Goal: Check status: Check status

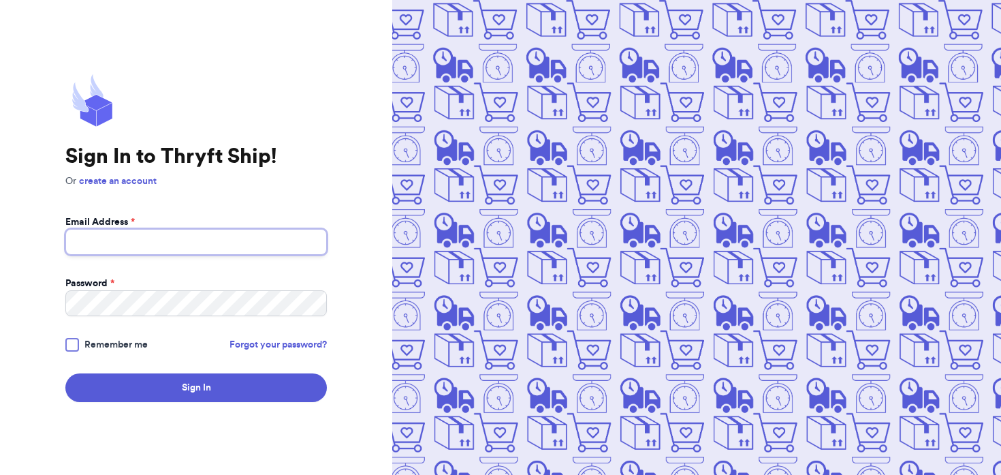
click at [164, 236] on input "Email Address *" at bounding box center [195, 242] width 261 height 26
type input "[EMAIL_ADDRESS][DOMAIN_NAME]"
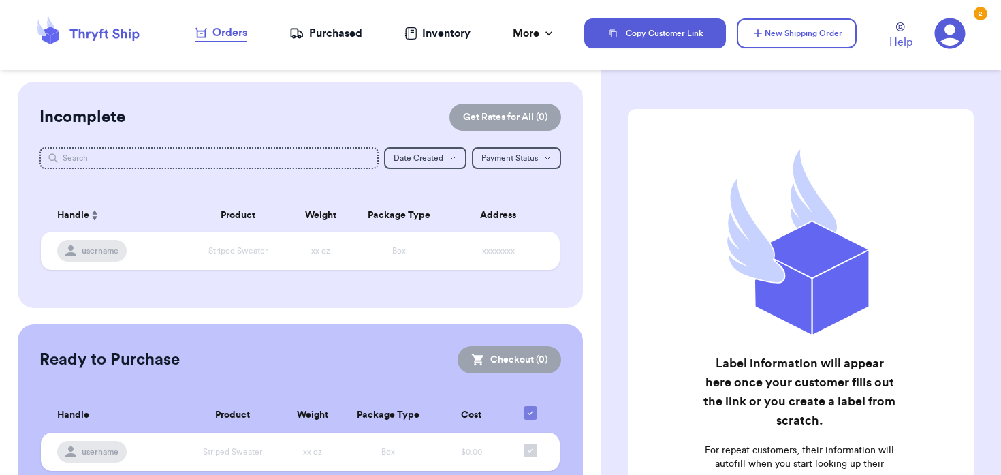
click at [452, 33] on div "Inventory" at bounding box center [437, 33] width 66 height 16
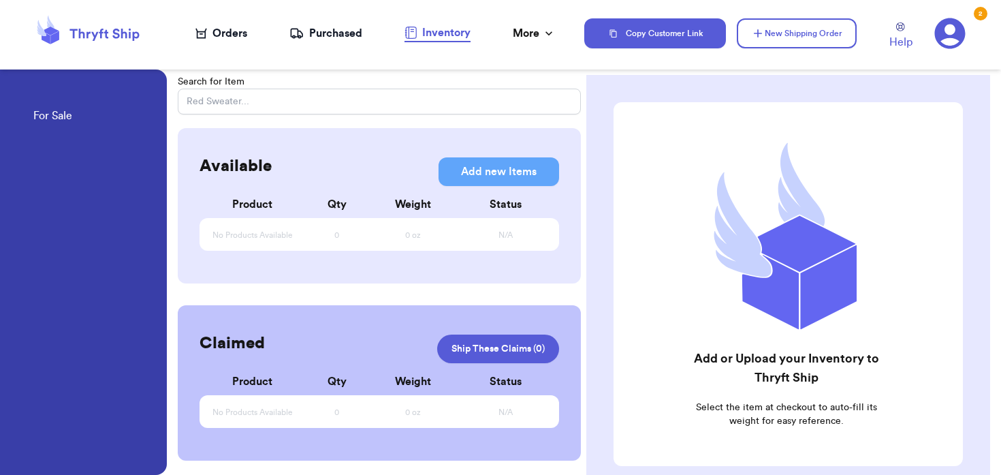
click at [324, 36] on div "Purchased" at bounding box center [325, 33] width 73 height 16
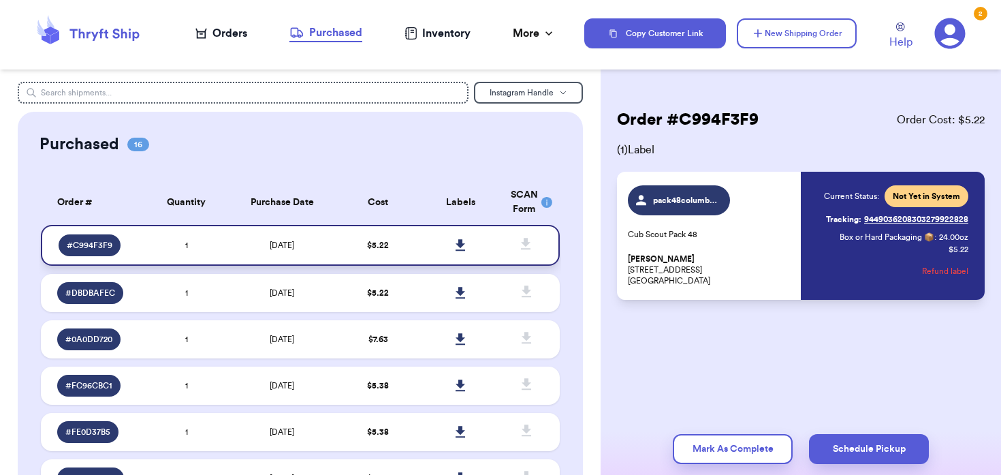
click at [155, 253] on td "1" at bounding box center [186, 245] width 83 height 41
click at [86, 240] on span "# C994F3F9" at bounding box center [90, 245] width 46 height 11
click at [217, 34] on div "Orders" at bounding box center [221, 33] width 52 height 16
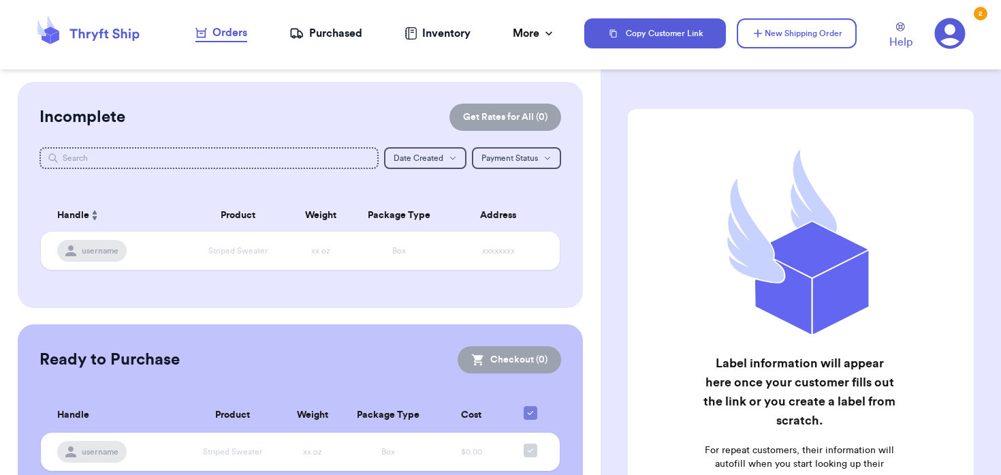
click at [327, 37] on div "Purchased" at bounding box center [325, 33] width 73 height 16
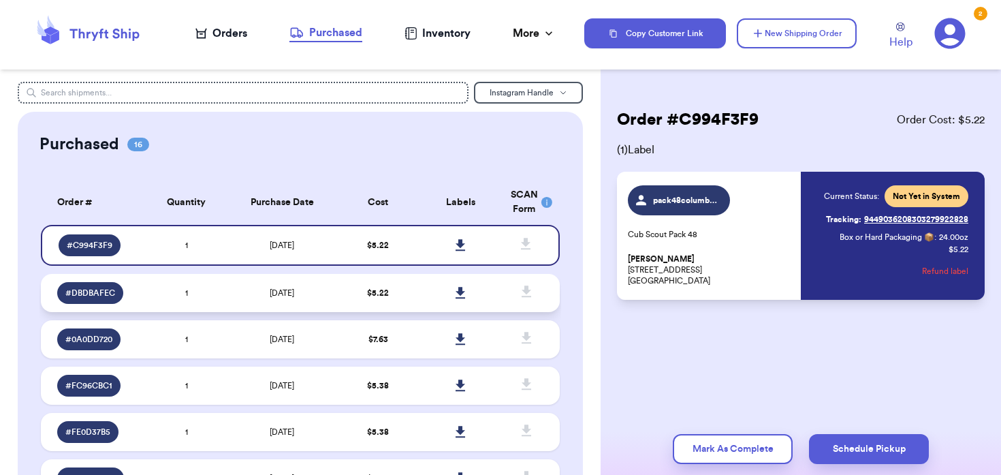
click at [222, 299] on td "1" at bounding box center [186, 293] width 83 height 38
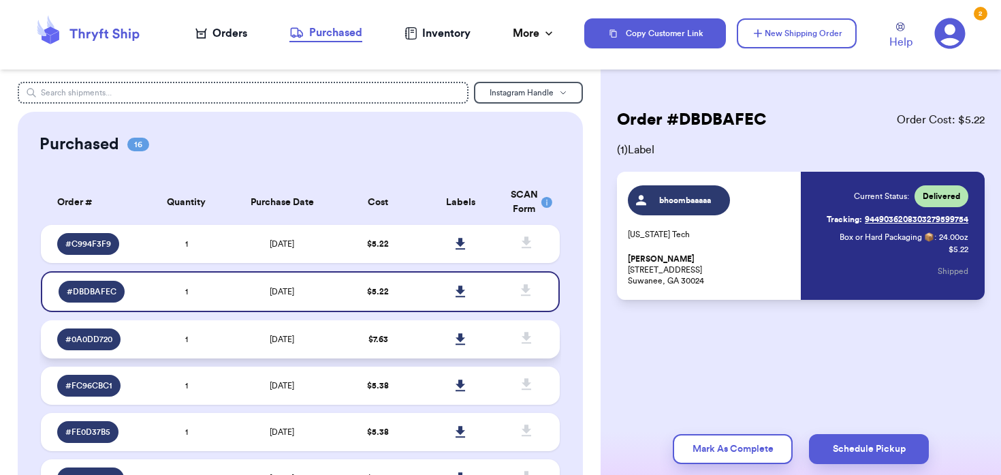
click at [214, 335] on td "1" at bounding box center [186, 339] width 83 height 38
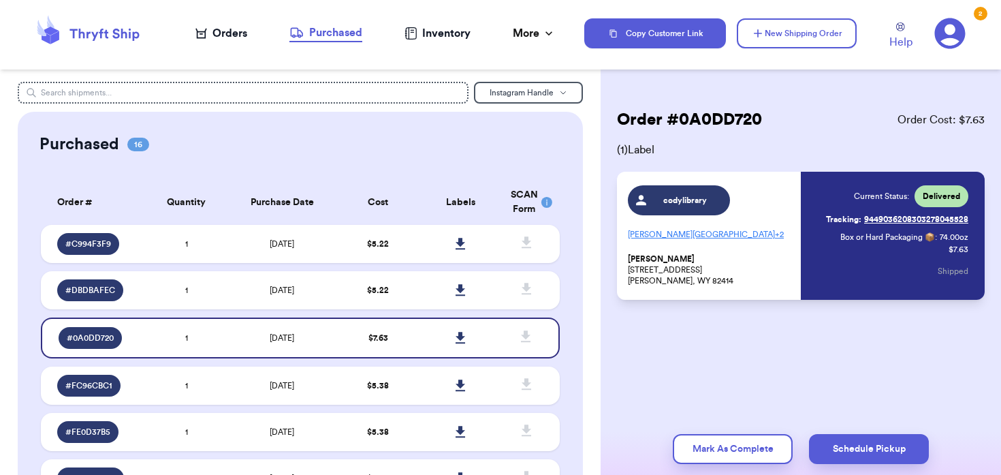
click at [214, 382] on td "1" at bounding box center [186, 385] width 83 height 38
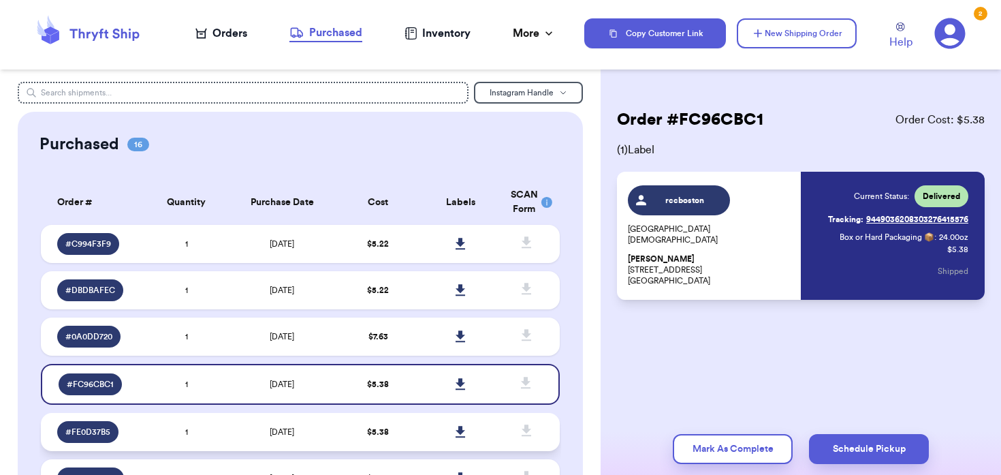
click at [217, 422] on td "1" at bounding box center [186, 432] width 83 height 38
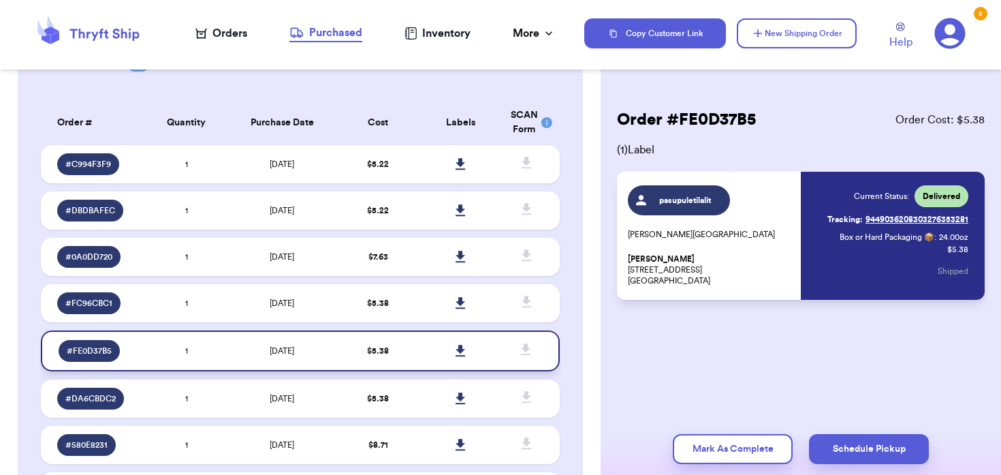
scroll to position [178, 0]
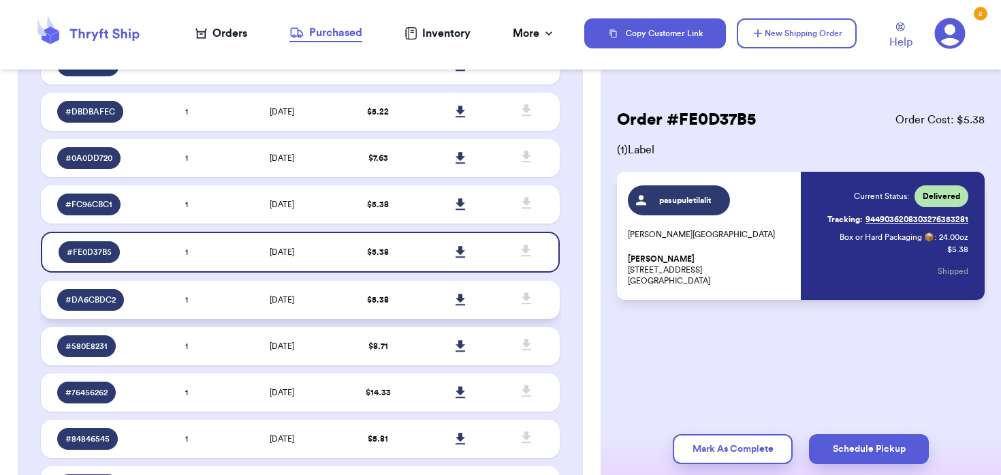
click at [202, 300] on td "1" at bounding box center [186, 300] width 83 height 38
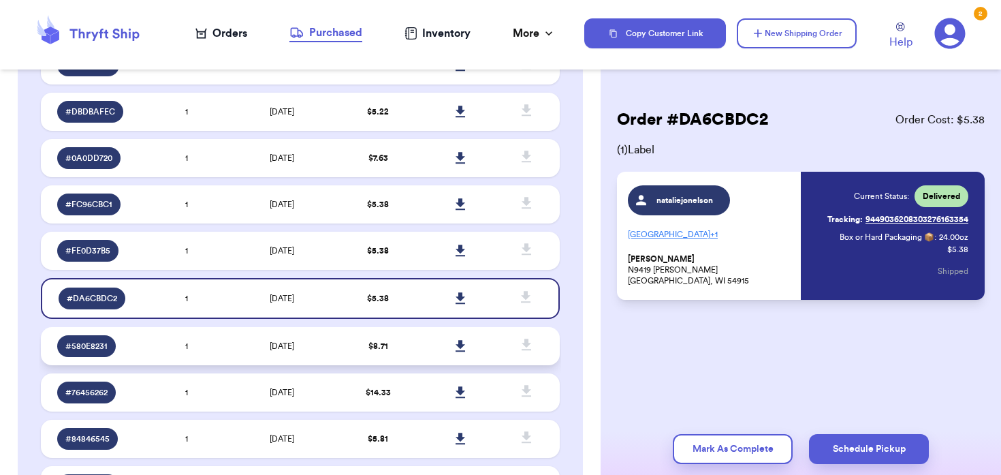
click at [211, 336] on td "1" at bounding box center [186, 346] width 83 height 38
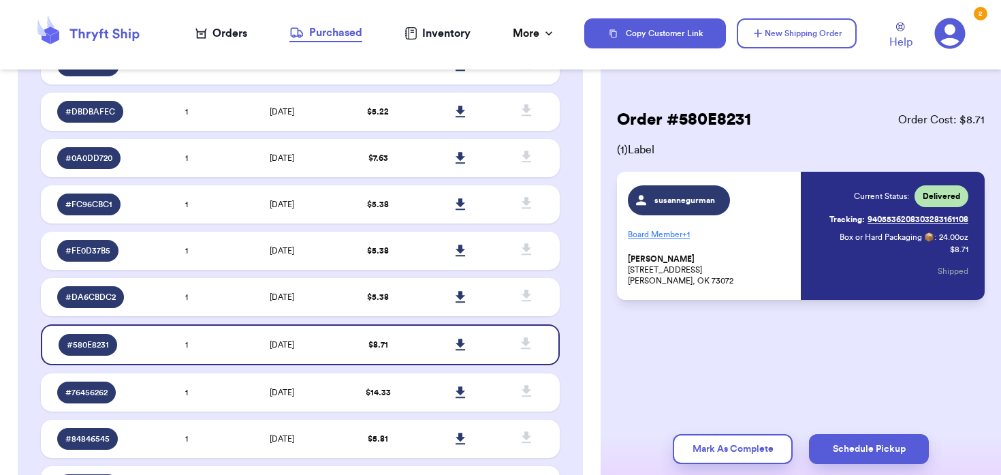
click at [215, 372] on table "Order # Quantity Purchase Date Cost Labels SCAN Form # C994F3F9 1 [DATE] $ 5.22…" at bounding box center [299, 395] width 521 height 805
click at [219, 383] on td "1" at bounding box center [186, 392] width 83 height 38
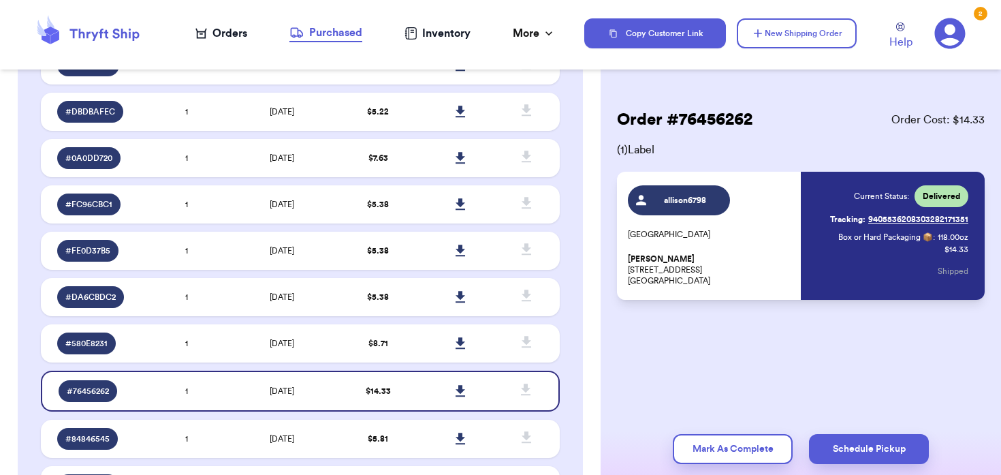
click at [221, 417] on table "Order # Quantity Purchase Date Cost Labels SCAN Form # C994F3F9 1 [DATE] $ 5.22…" at bounding box center [299, 395] width 521 height 805
click at [223, 438] on td "1" at bounding box center [186, 438] width 83 height 38
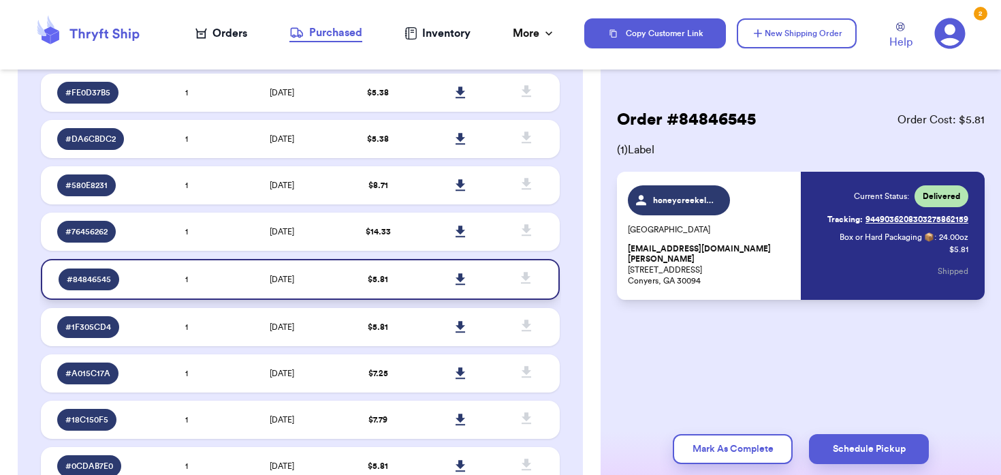
scroll to position [344, 0]
